Goal: Task Accomplishment & Management: Manage account settings

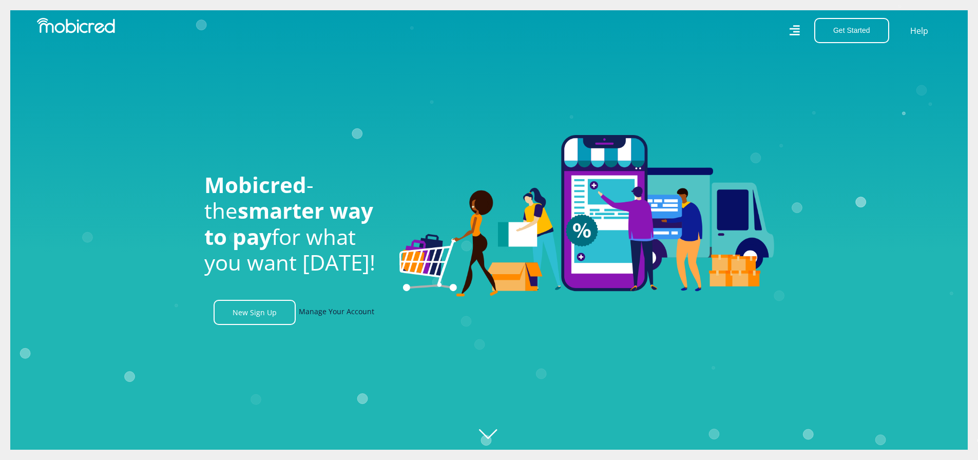
click at [345, 313] on link "Manage Your Account" at bounding box center [336, 312] width 75 height 25
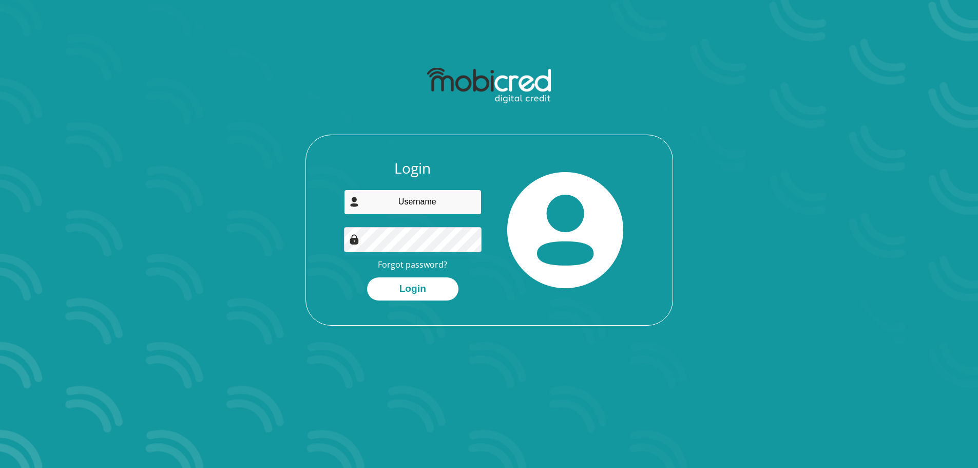
click at [446, 207] on input "email" at bounding box center [413, 201] width 138 height 25
type input "andrea44460@gmail.com"
click at [410, 288] on button "Login" at bounding box center [412, 288] width 91 height 23
